Goal: Task Accomplishment & Management: Use online tool/utility

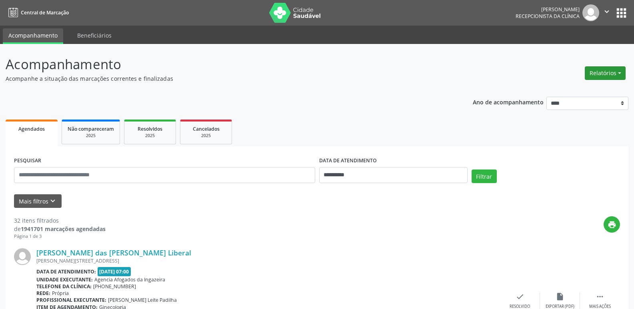
click at [607, 71] on button "Relatórios" at bounding box center [605, 73] width 41 height 14
click at [573, 90] on link "Agendamentos" at bounding box center [583, 90] width 86 height 11
select select "*"
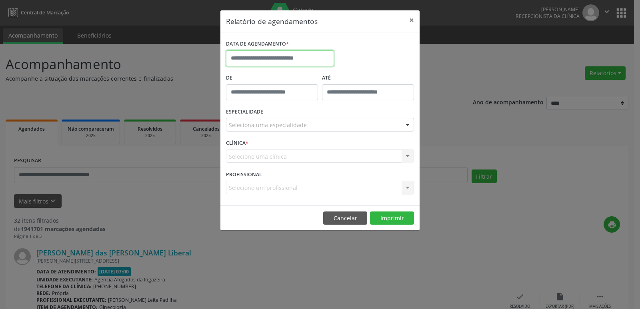
click at [313, 60] on input "text" at bounding box center [280, 58] width 108 height 16
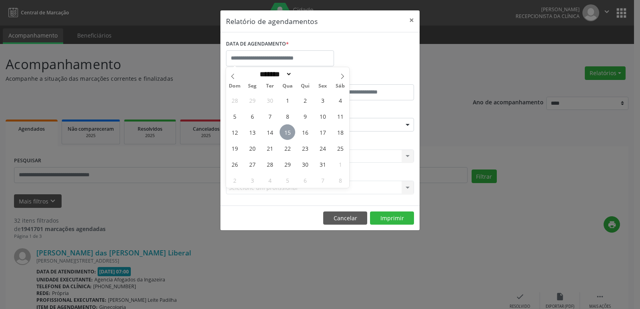
click at [288, 132] on span "15" at bounding box center [288, 132] width 16 height 16
type input "**********"
click at [289, 133] on span "15" at bounding box center [288, 132] width 16 height 16
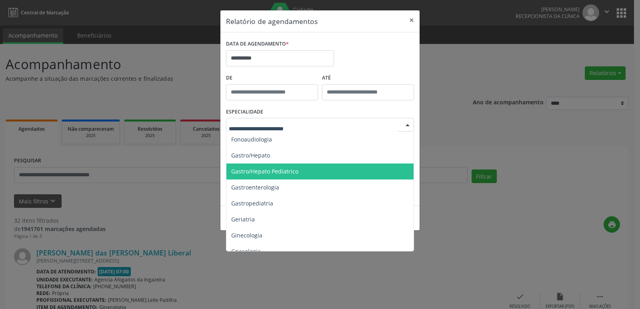
scroll to position [520, 0]
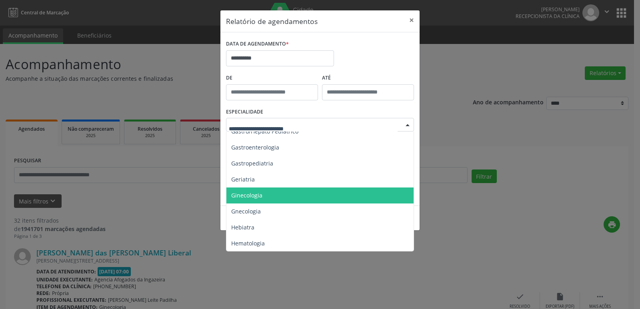
click at [267, 197] on span "Ginecologia" at bounding box center [320, 196] width 188 height 16
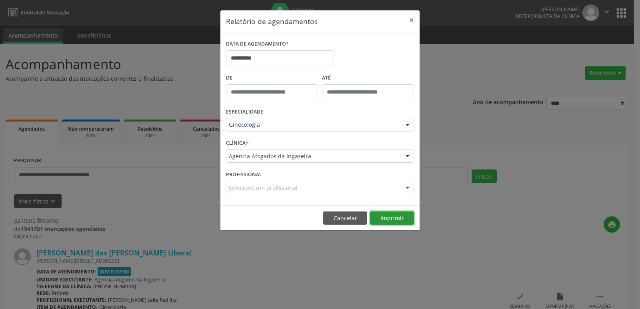
click at [391, 220] on button "Imprimir" at bounding box center [392, 219] width 44 height 14
